Goal: Information Seeking & Learning: Ask a question

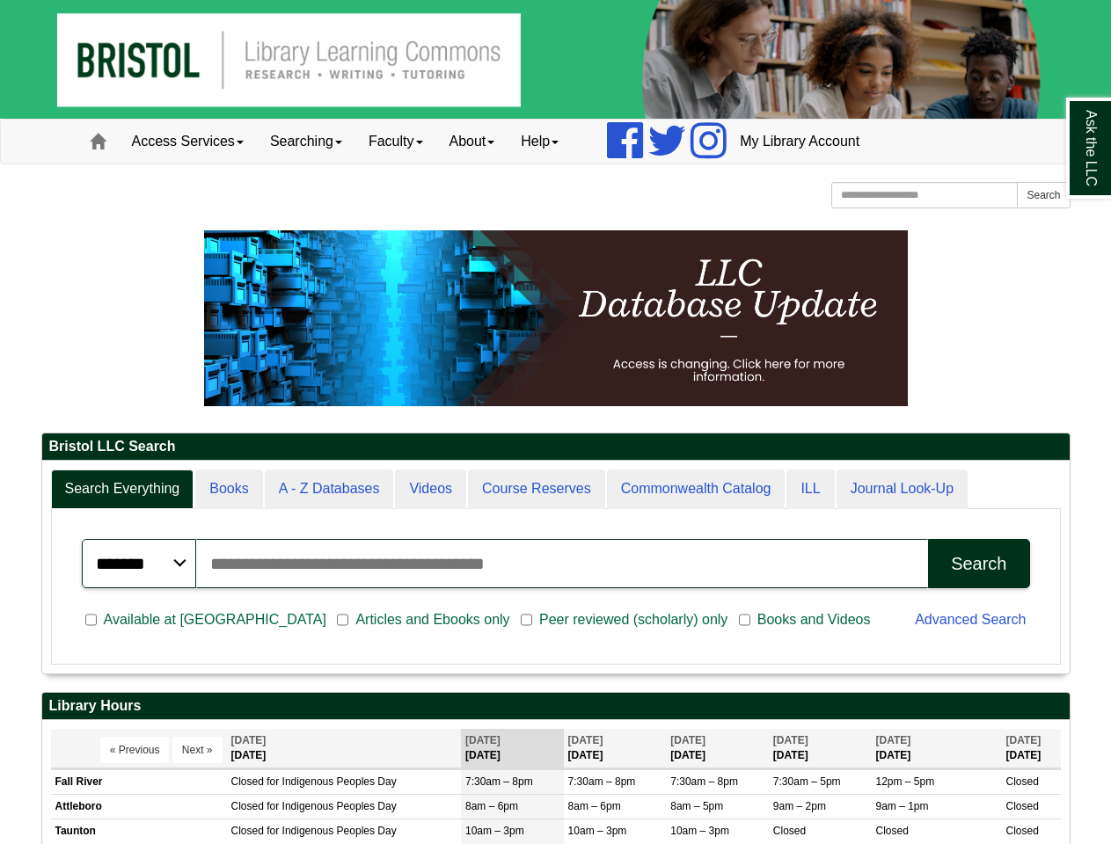
click at [555, 59] on img at bounding box center [555, 59] width 1111 height 119
click at [190, 142] on link "Access Services" at bounding box center [188, 142] width 138 height 44
click at [311, 142] on link "Searching" at bounding box center [306, 142] width 98 height 44
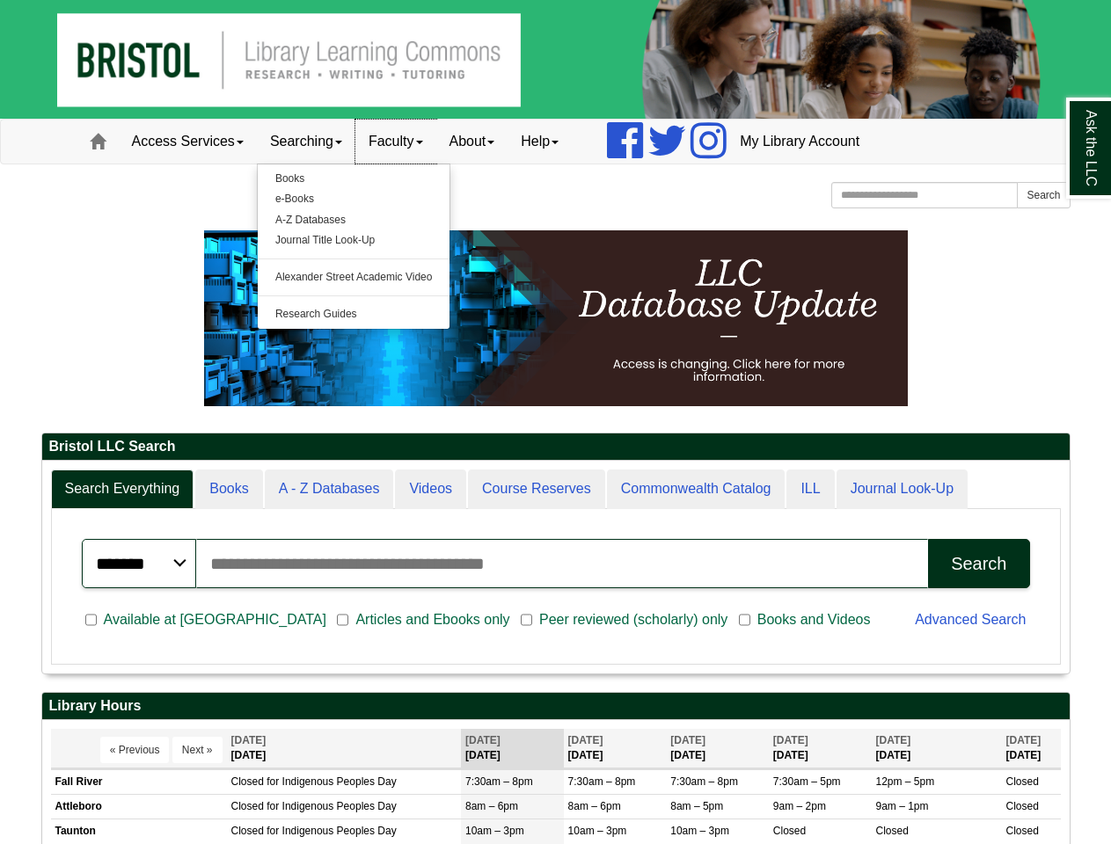
click at [405, 142] on link "Faculty" at bounding box center [395, 142] width 81 height 44
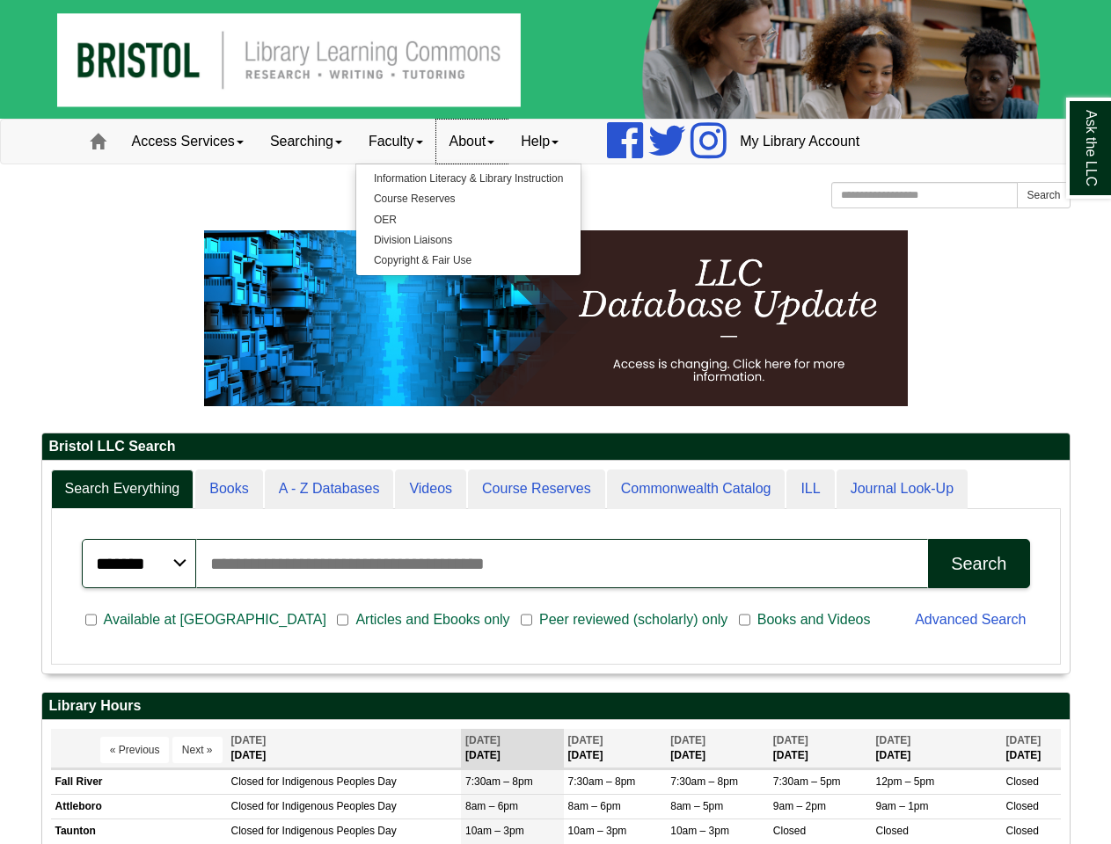
click at [485, 142] on link "About" at bounding box center [472, 142] width 72 height 44
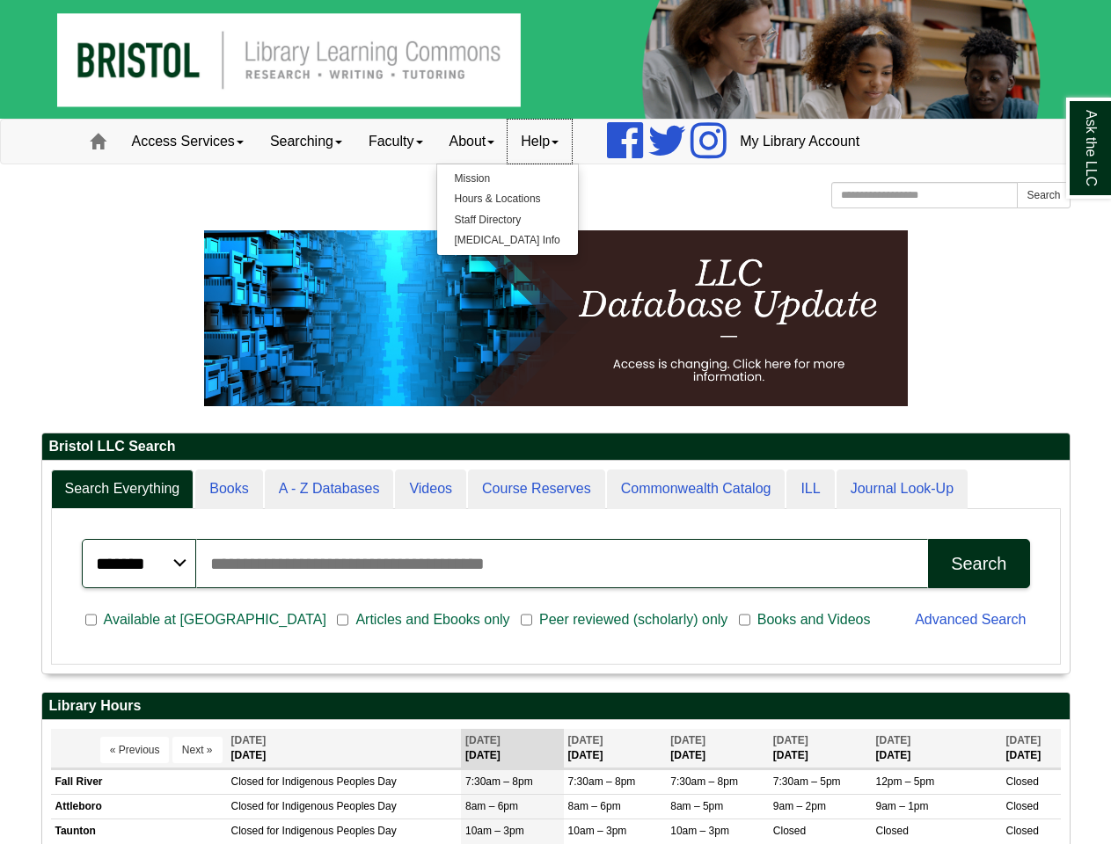
click at [557, 142] on link "Help" at bounding box center [539, 142] width 64 height 44
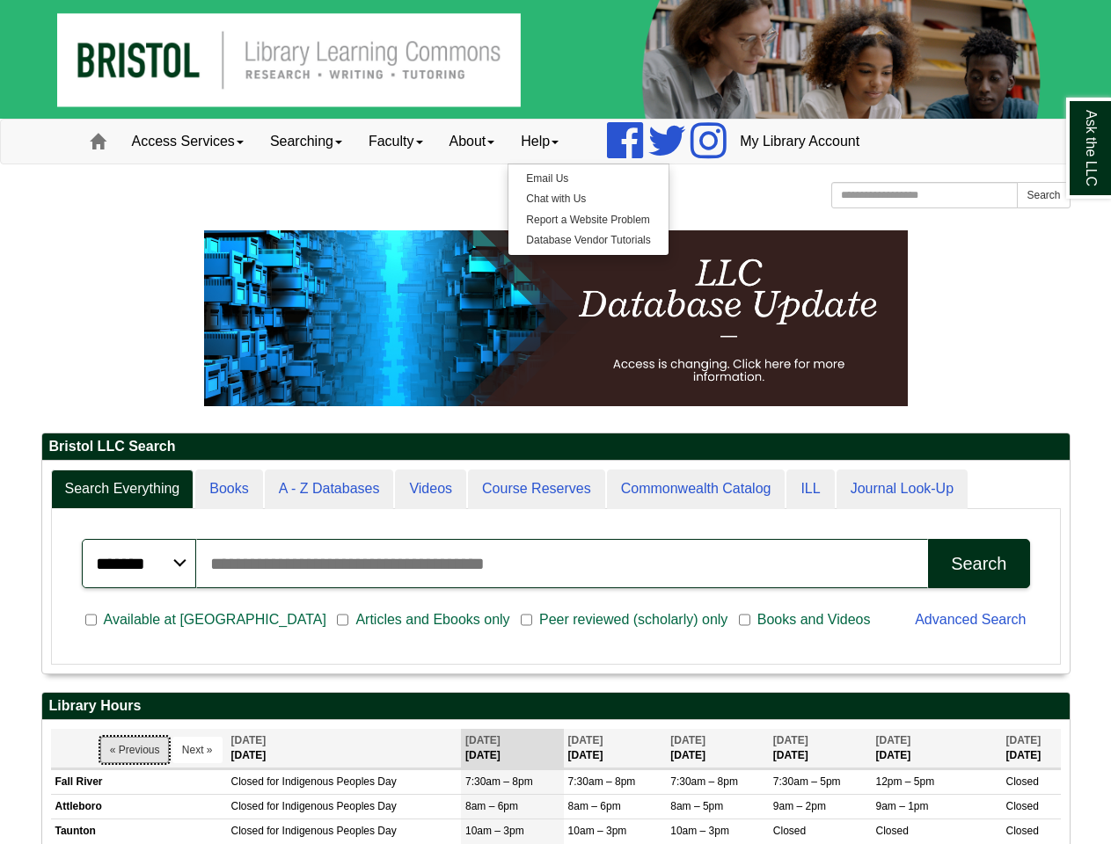
click at [134, 750] on button "« Previous" at bounding box center [134, 750] width 69 height 26
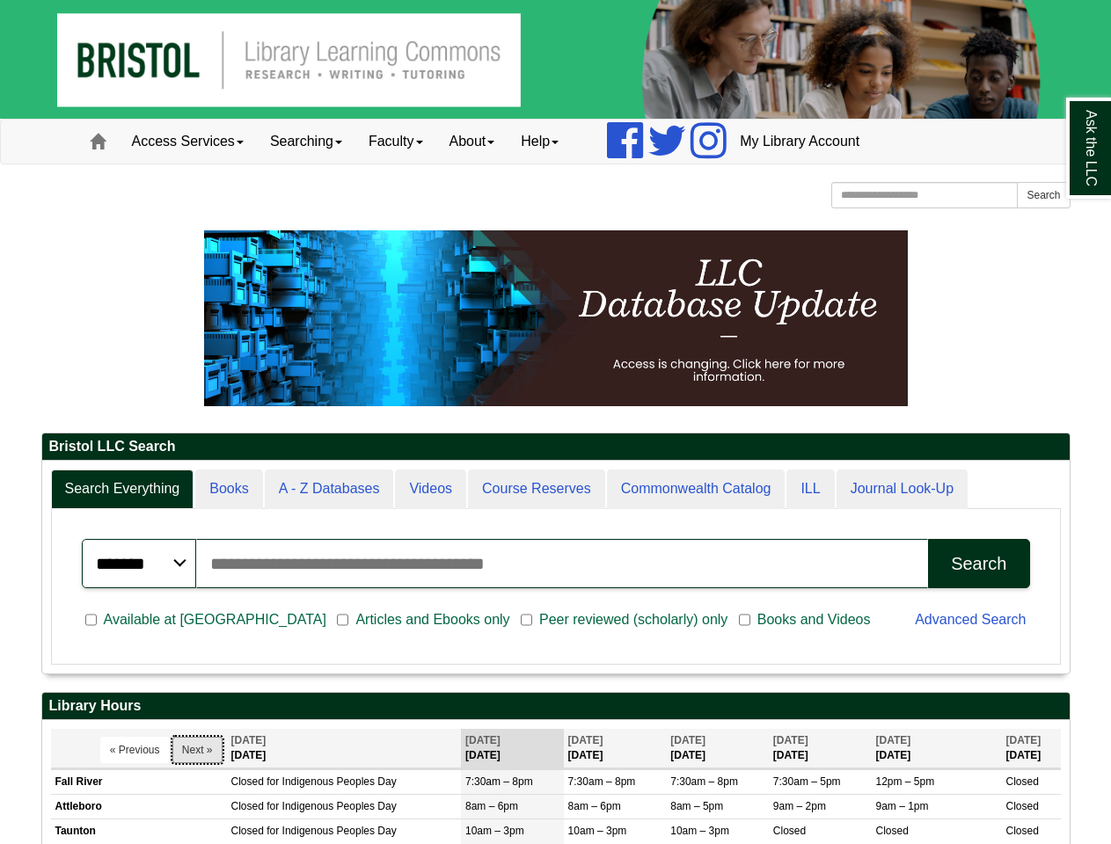
click at [196, 750] on button "Next »" at bounding box center [197, 750] width 50 height 26
click at [1088, 148] on link "Ask the LLC" at bounding box center [1089, 148] width 46 height 101
